Goal: Information Seeking & Learning: Learn about a topic

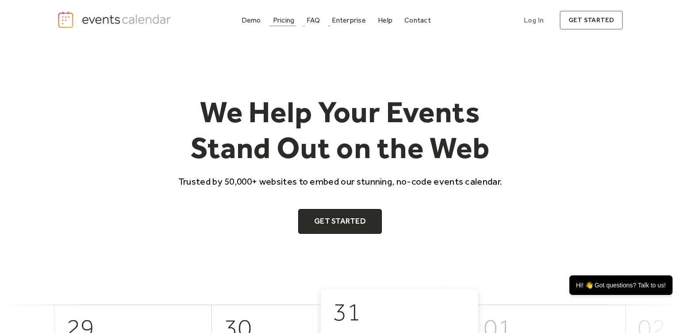
click at [294, 19] on div "Pricing" at bounding box center [284, 20] width 22 height 5
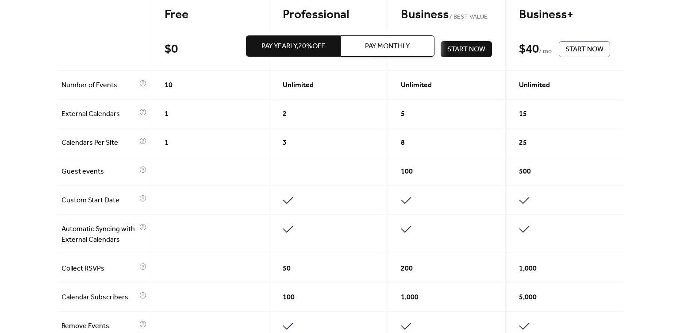
scroll to position [230, 0]
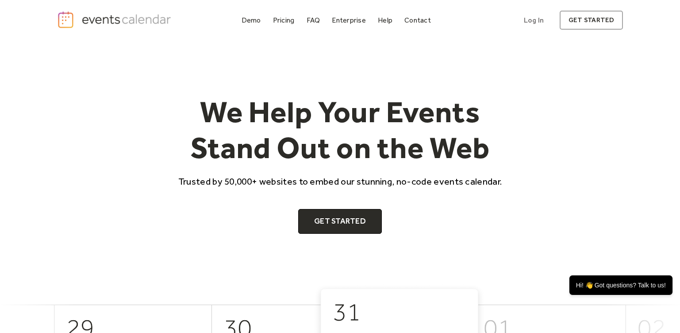
click at [285, 27] on div "Demo Pricing FAQ Enterprise Help Contact Log In Get Started Log In get started" at bounding box center [340, 20] width 567 height 19
click at [284, 19] on div "Pricing" at bounding box center [284, 20] width 22 height 5
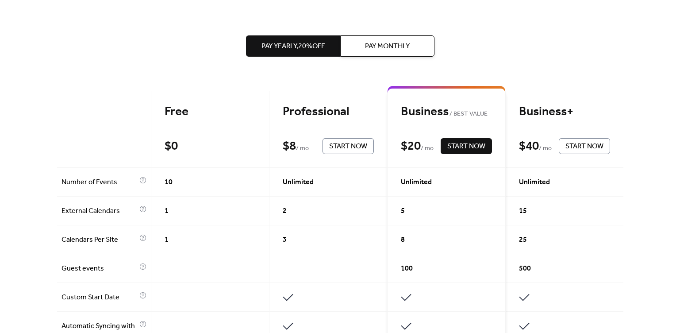
scroll to position [177, 0]
